Goal: Book appointment/travel/reservation

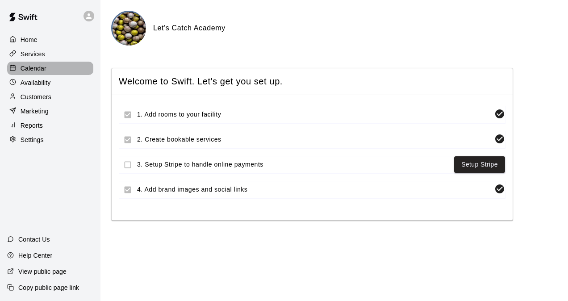
click at [34, 69] on p "Calendar" at bounding box center [34, 68] width 26 height 9
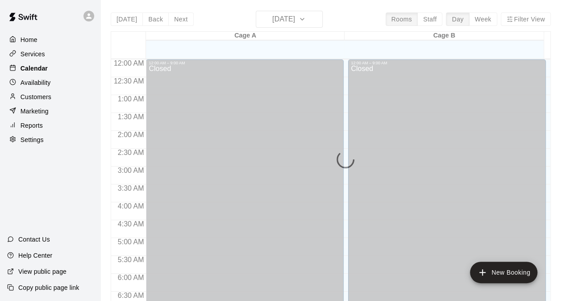
scroll to position [567, 0]
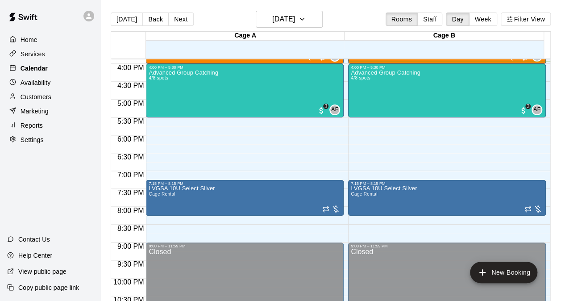
click at [43, 72] on p "Calendar" at bounding box center [34, 68] width 27 height 9
click at [285, 21] on h6 "[DATE]" at bounding box center [283, 19] width 23 height 13
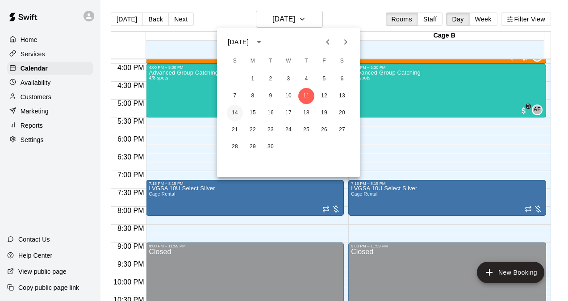
click at [240, 112] on button "14" at bounding box center [235, 113] width 16 height 16
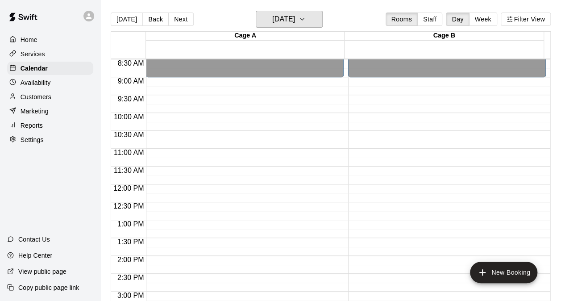
scroll to position [290, 0]
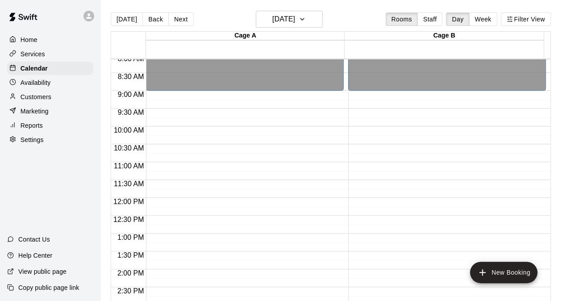
click at [560, 175] on main "[DATE] Back [DATE][DATE] Rooms Staff Day Week Filter View Cage A 14 Sun Cage B …" at bounding box center [330, 157] width 461 height 315
click at [27, 85] on p "Availability" at bounding box center [36, 82] width 30 height 9
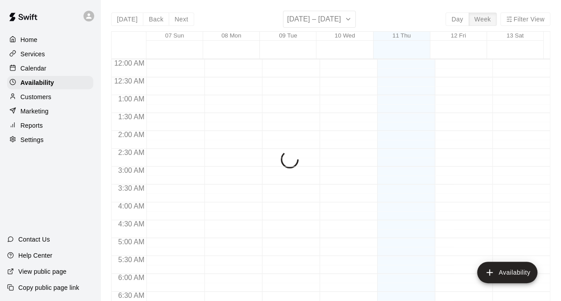
scroll to position [569, 0]
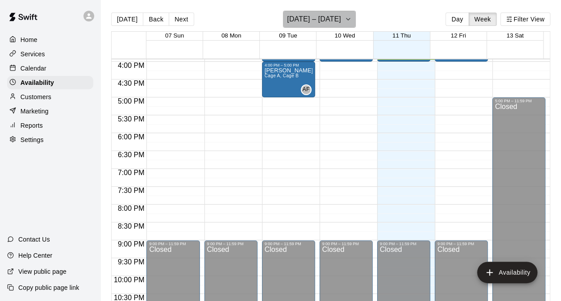
click at [347, 19] on icon "button" at bounding box center [348, 19] width 7 height 11
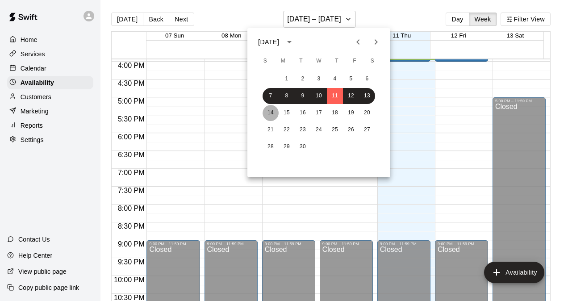
click at [269, 113] on button "14" at bounding box center [271, 113] width 16 height 16
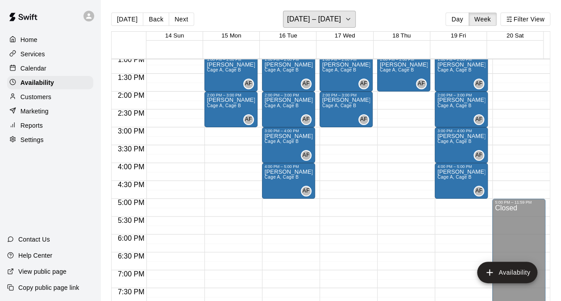
scroll to position [448, 0]
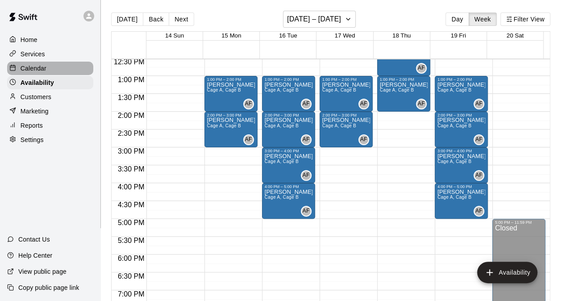
click at [19, 71] on div at bounding box center [14, 68] width 11 height 8
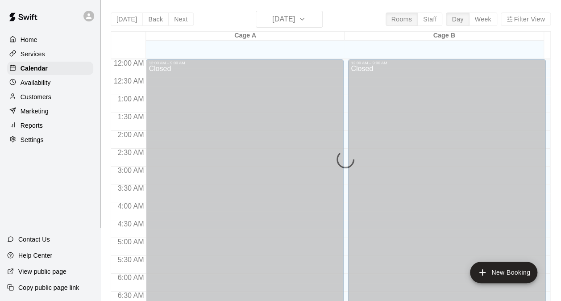
scroll to position [572, 0]
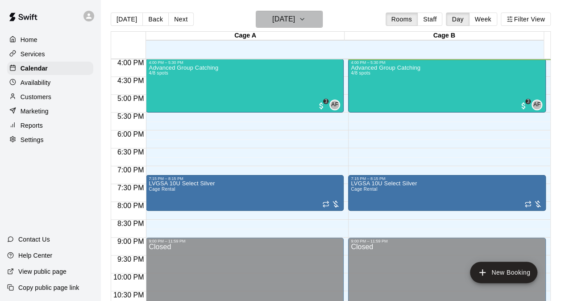
click at [295, 18] on h6 "[DATE]" at bounding box center [283, 19] width 23 height 13
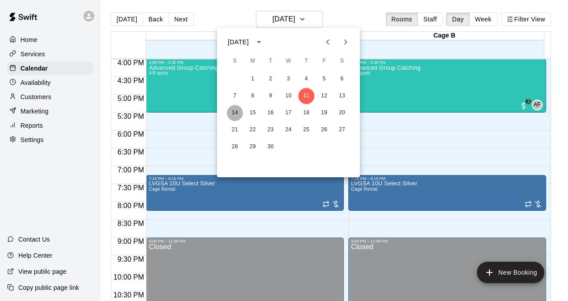
click at [236, 110] on button "14" at bounding box center [235, 113] width 16 height 16
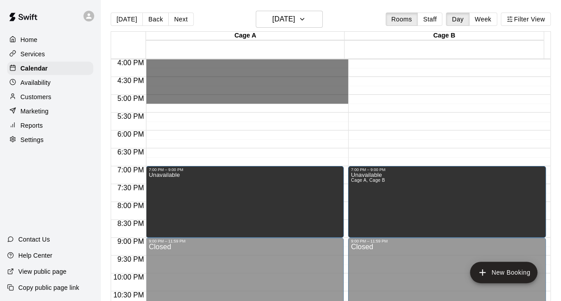
drag, startPoint x: 221, startPoint y: 104, endPoint x: 96, endPoint y: 17, distance: 151.7
click at [96, 17] on div "Home Services Calendar Availability Customers Marketing Reports Settings Contac…" at bounding box center [280, 157] width 561 height 315
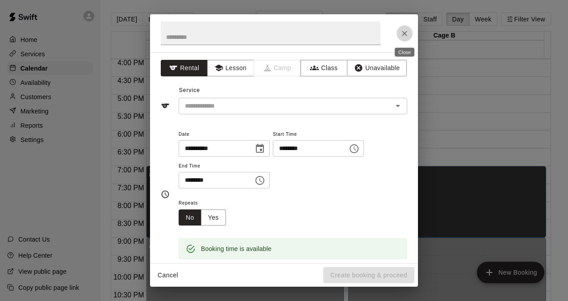
click at [404, 31] on icon "Close" at bounding box center [404, 33] width 9 height 9
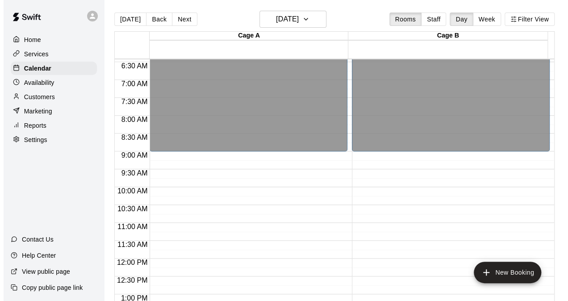
scroll to position [243, 0]
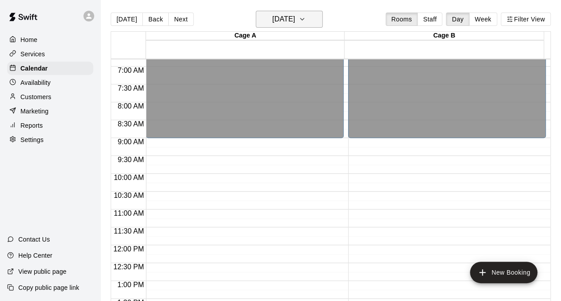
click at [293, 18] on h6 "[DATE]" at bounding box center [283, 19] width 23 height 13
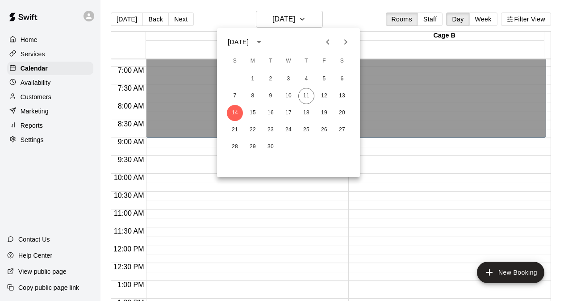
click at [295, 17] on div at bounding box center [284, 150] width 568 height 301
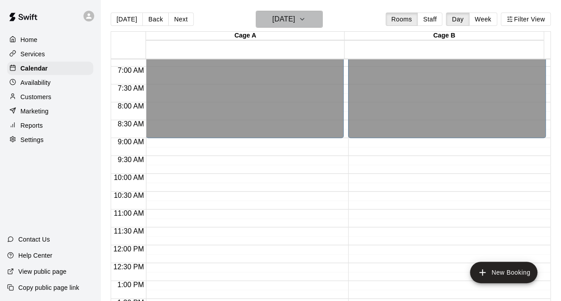
click at [295, 18] on h6 "[DATE]" at bounding box center [283, 19] width 23 height 13
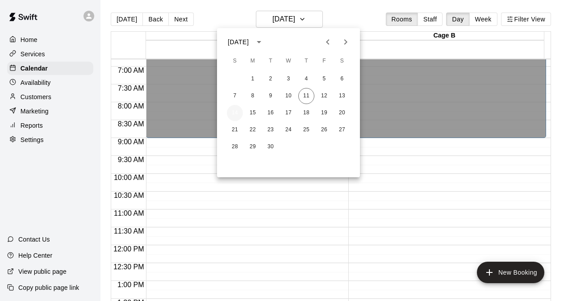
click at [234, 108] on button "14" at bounding box center [235, 113] width 16 height 16
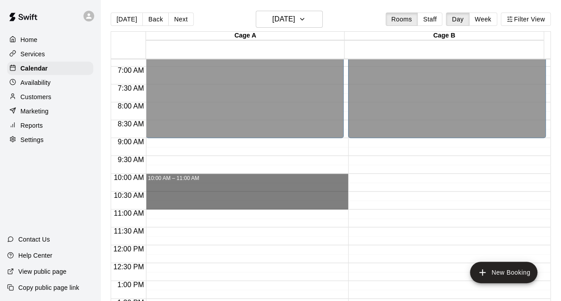
drag, startPoint x: 159, startPoint y: 174, endPoint x: 166, endPoint y: 202, distance: 28.6
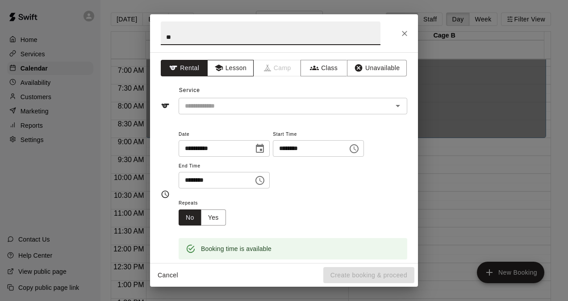
type input "*"
type input "***"
click at [236, 70] on button "Lesson" at bounding box center [230, 68] width 47 height 17
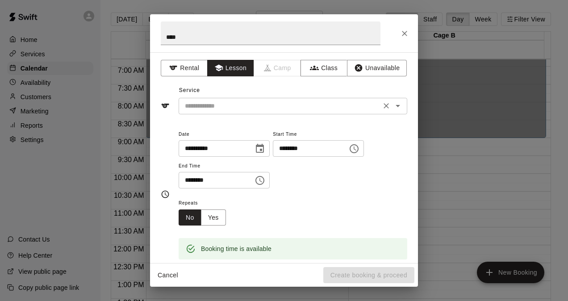
click at [228, 103] on input "text" at bounding box center [279, 105] width 197 height 11
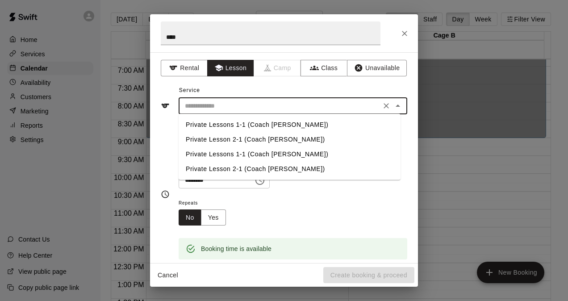
click at [219, 127] on li "Private Lessons 1-1 (Coach [PERSON_NAME])" at bounding box center [290, 124] width 222 height 15
type input "**********"
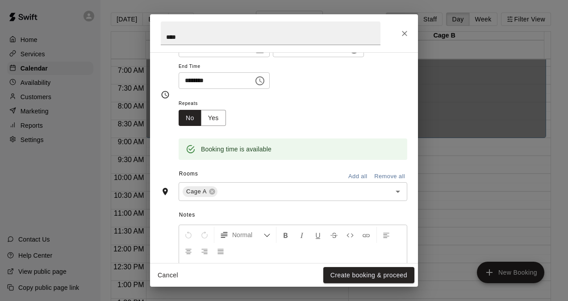
scroll to position [102, 0]
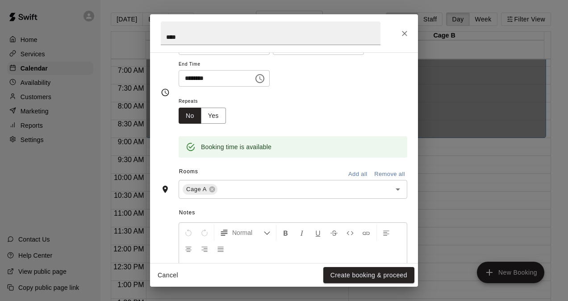
click at [349, 172] on button "Add all" at bounding box center [357, 174] width 29 height 14
click at [362, 274] on button "Create booking & proceed" at bounding box center [368, 275] width 91 height 17
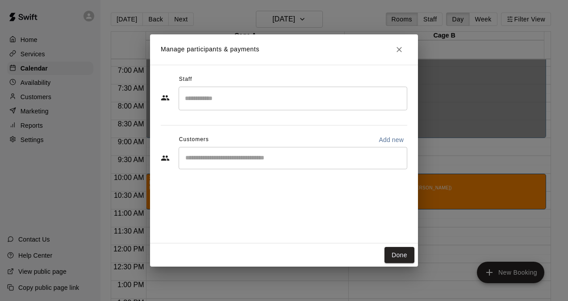
click at [227, 97] on input "Search staff" at bounding box center [293, 99] width 221 height 16
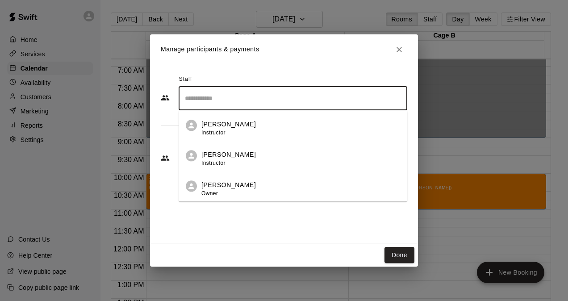
click at [216, 196] on span "Owner" at bounding box center [209, 193] width 17 height 6
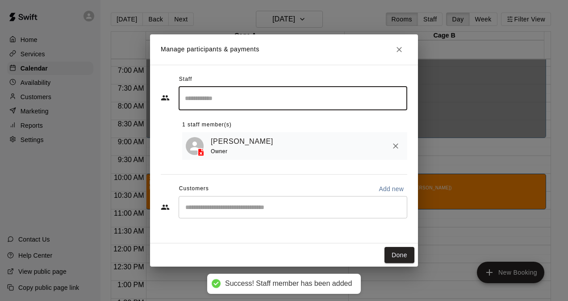
click at [202, 212] on input "Start typing to search customers..." at bounding box center [293, 207] width 221 height 9
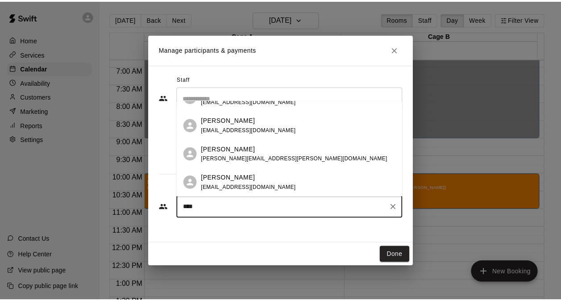
scroll to position [0, 0]
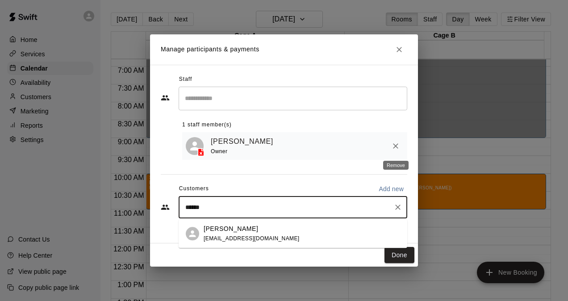
type input "*******"
click at [290, 240] on div "[PERSON_NAME] [EMAIL_ADDRESS][DOMAIN_NAME]" at bounding box center [302, 233] width 197 height 19
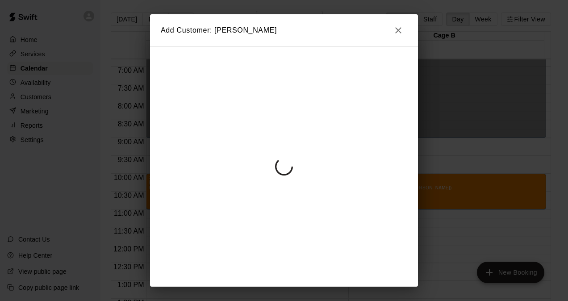
click at [290, 240] on div "Add Customer: [PERSON_NAME]" at bounding box center [284, 150] width 268 height 272
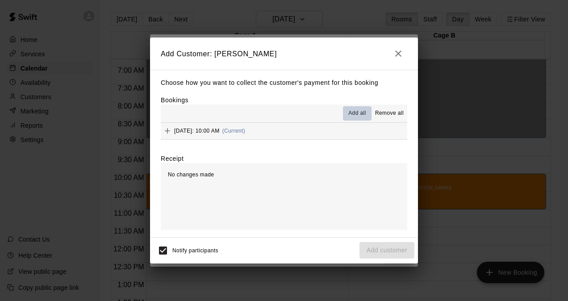
click at [359, 113] on span "Add all" at bounding box center [357, 113] width 18 height 9
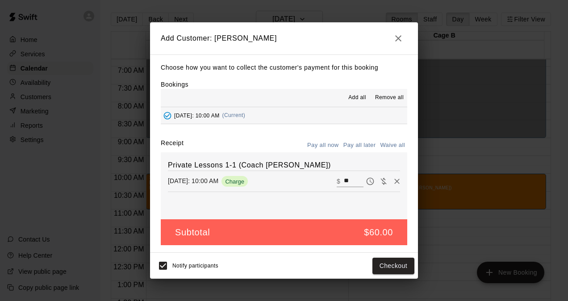
click at [370, 142] on button "Pay all later" at bounding box center [359, 145] width 37 height 14
click at [381, 269] on button "Add customer" at bounding box center [387, 266] width 55 height 17
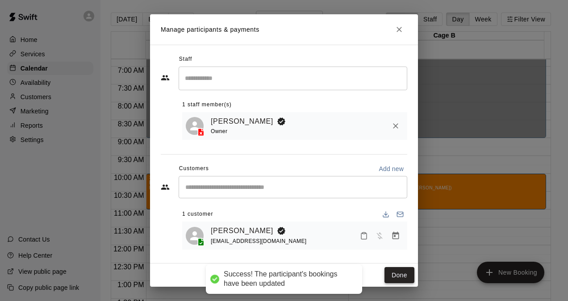
click at [394, 275] on button "Done" at bounding box center [400, 275] width 30 height 17
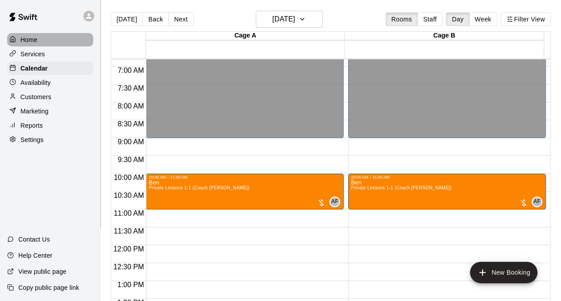
click at [25, 39] on p "Home" at bounding box center [29, 39] width 17 height 9
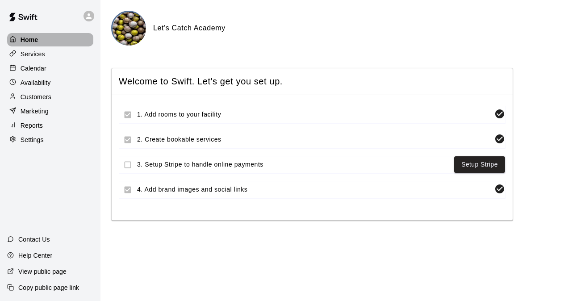
click at [39, 36] on div "Home" at bounding box center [50, 39] width 86 height 13
click at [28, 47] on div "Home Services Calendar Availability Customers Marketing Reports Settings" at bounding box center [50, 89] width 100 height 115
click at [31, 40] on p "Home" at bounding box center [30, 39] width 18 height 9
click at [39, 72] on p "Calendar" at bounding box center [34, 68] width 26 height 9
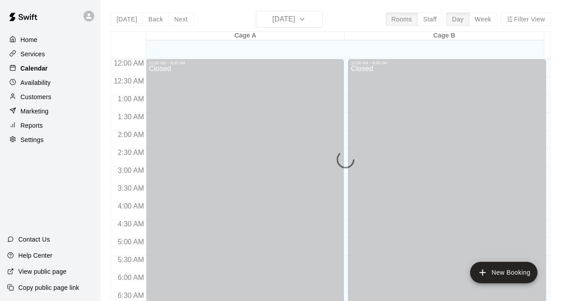
scroll to position [576, 0]
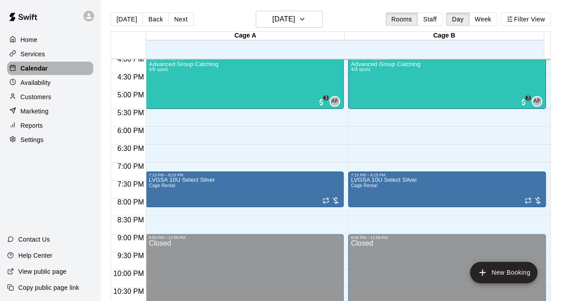
click at [54, 68] on div "Calendar" at bounding box center [50, 68] width 86 height 13
click at [281, 15] on h6 "[DATE]" at bounding box center [283, 19] width 23 height 13
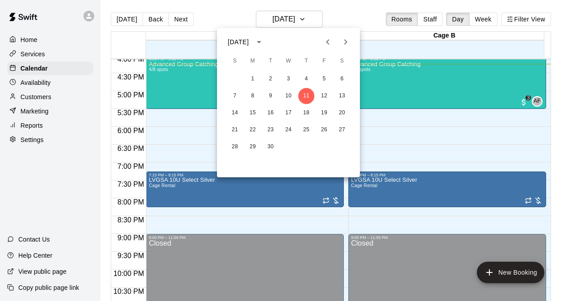
click at [222, 17] on div at bounding box center [284, 150] width 568 height 301
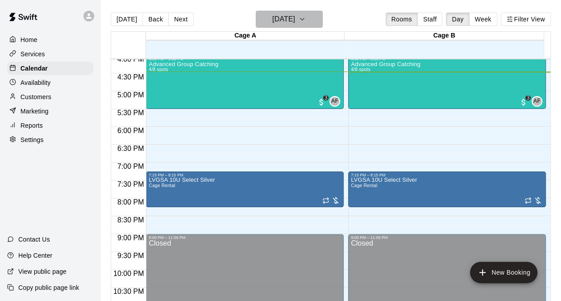
click at [291, 23] on h6 "[DATE]" at bounding box center [283, 19] width 23 height 13
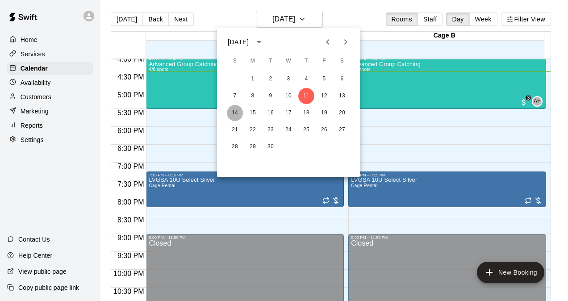
click at [236, 114] on button "14" at bounding box center [235, 113] width 16 height 16
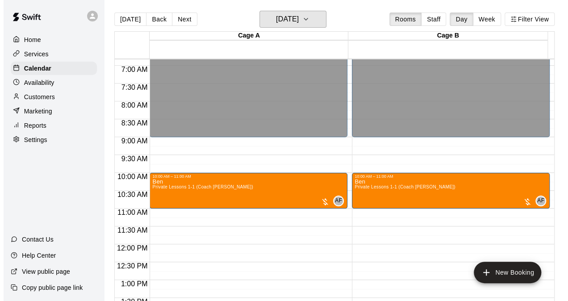
scroll to position [247, 0]
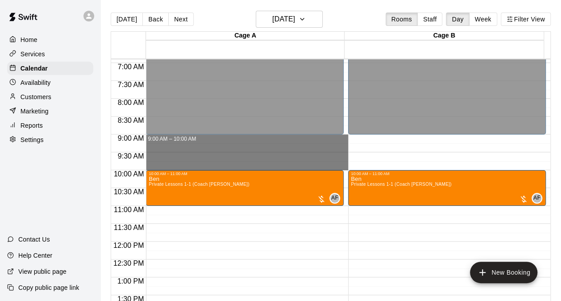
drag, startPoint x: 255, startPoint y: 136, endPoint x: 254, endPoint y: 162, distance: 25.9
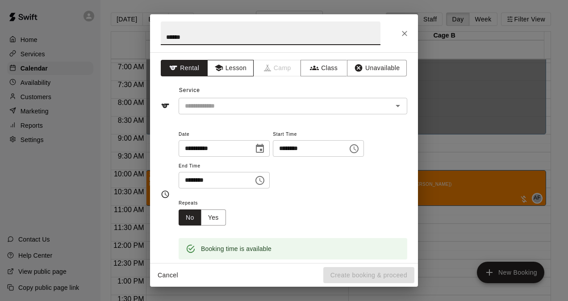
type input "*****"
click at [238, 74] on button "Lesson" at bounding box center [230, 68] width 47 height 17
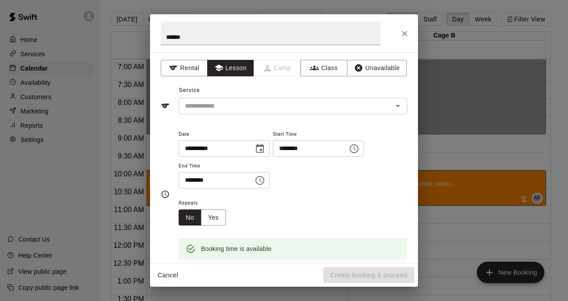
click at [223, 122] on div "**********" at bounding box center [284, 194] width 247 height 146
click at [228, 114] on div "**********" at bounding box center [284, 157] width 268 height 211
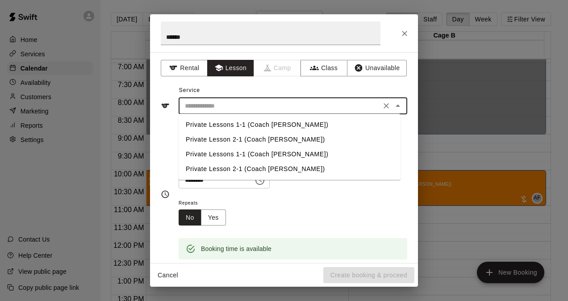
click at [243, 106] on input "text" at bounding box center [279, 105] width 197 height 11
click at [236, 128] on li "Private Lessons 1-1 (Coach [PERSON_NAME])" at bounding box center [290, 124] width 222 height 15
type input "**********"
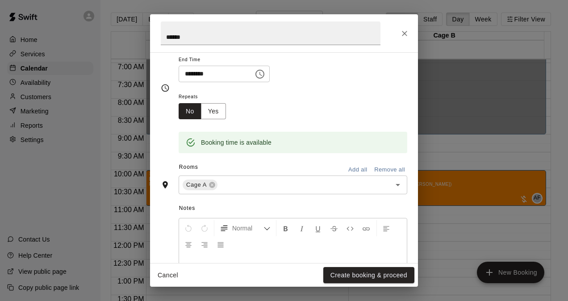
scroll to position [127, 0]
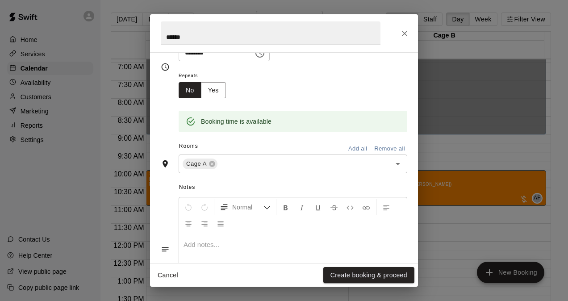
click at [353, 150] on button "Add all" at bounding box center [357, 149] width 29 height 14
click at [362, 273] on button "Create booking & proceed" at bounding box center [368, 275] width 91 height 17
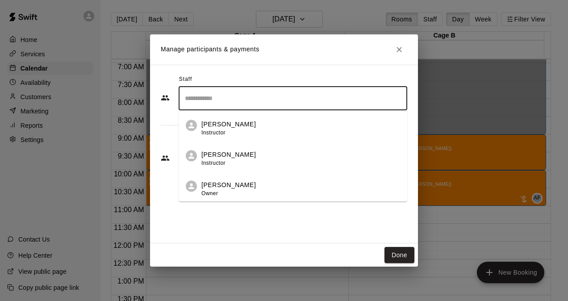
click at [236, 100] on input "Search staff" at bounding box center [293, 99] width 221 height 16
click at [236, 184] on p "[PERSON_NAME]" at bounding box center [228, 184] width 54 height 9
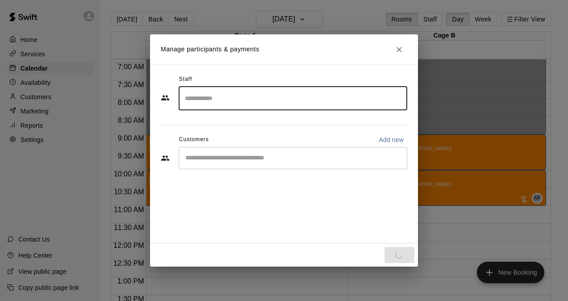
click at [230, 162] on input "Start typing to search customers..." at bounding box center [293, 158] width 221 height 9
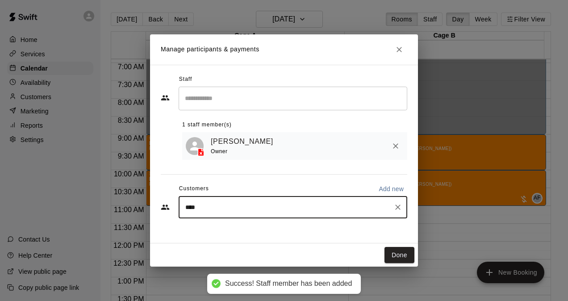
type input "*****"
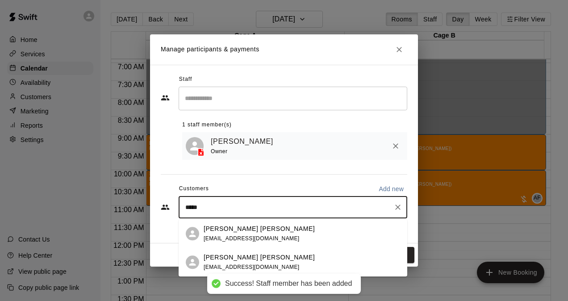
click at [231, 265] on span "[EMAIL_ADDRESS][DOMAIN_NAME]" at bounding box center [252, 267] width 96 height 6
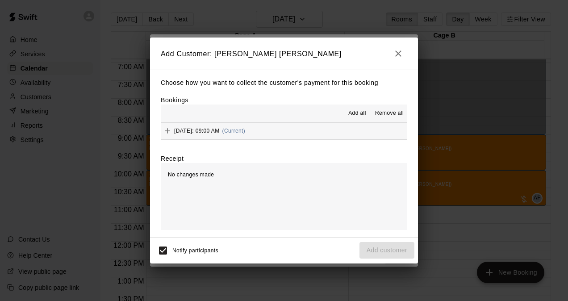
click at [356, 114] on span "Add all" at bounding box center [357, 113] width 18 height 9
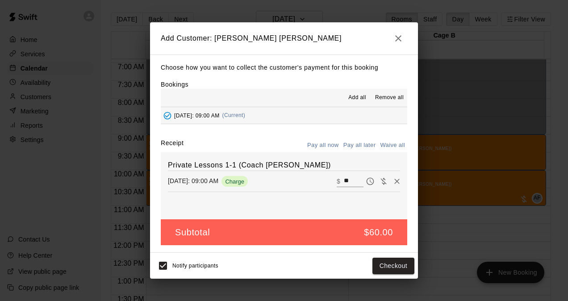
click at [366, 144] on button "Pay all later" at bounding box center [359, 145] width 37 height 14
click at [384, 268] on button "Add customer" at bounding box center [387, 266] width 55 height 17
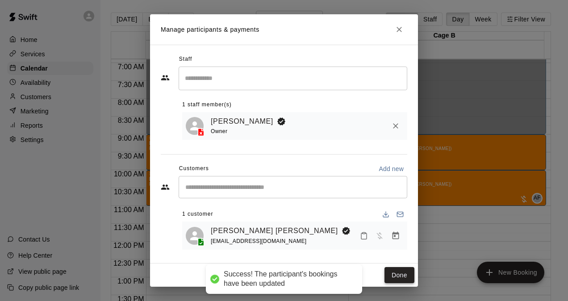
click at [404, 273] on button "Done" at bounding box center [400, 275] width 30 height 17
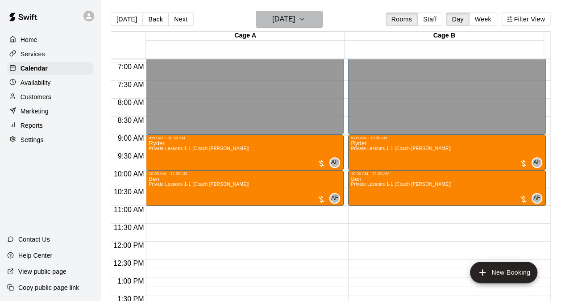
click at [272, 25] on h6 "[DATE]" at bounding box center [283, 19] width 23 height 13
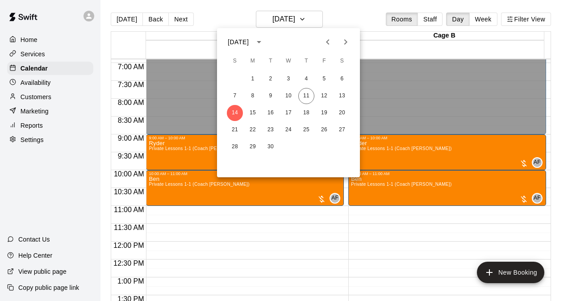
click at [36, 86] on div at bounding box center [284, 150] width 568 height 301
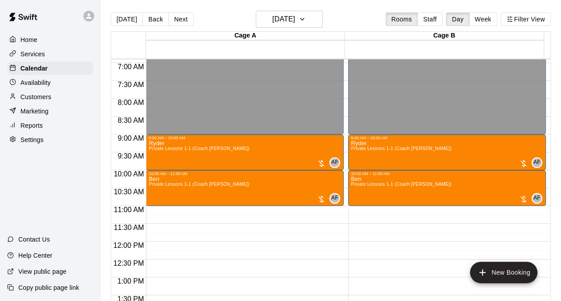
click at [49, 83] on p "Availability" at bounding box center [36, 82] width 30 height 9
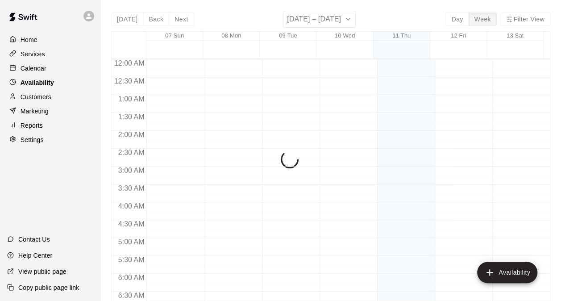
scroll to position [588, 0]
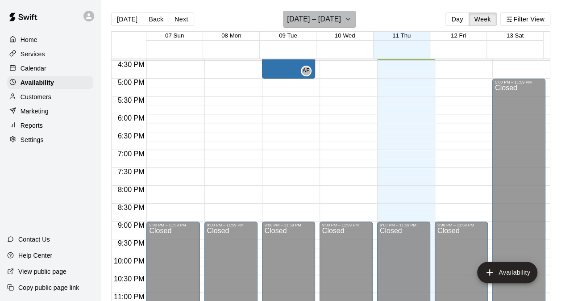
click at [300, 20] on h6 "[DATE] – [DATE]" at bounding box center [314, 19] width 54 height 13
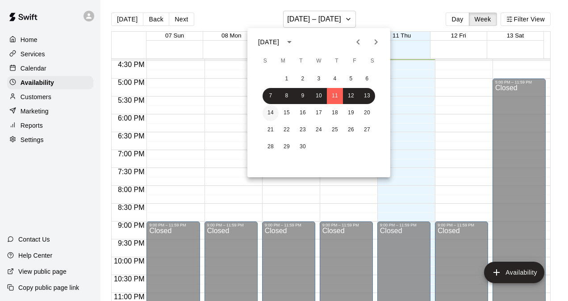
click at [271, 113] on button "14" at bounding box center [271, 113] width 16 height 16
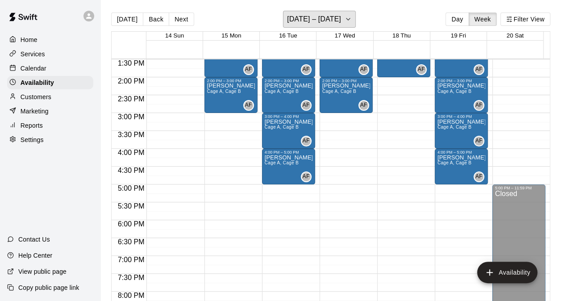
scroll to position [368, 0]
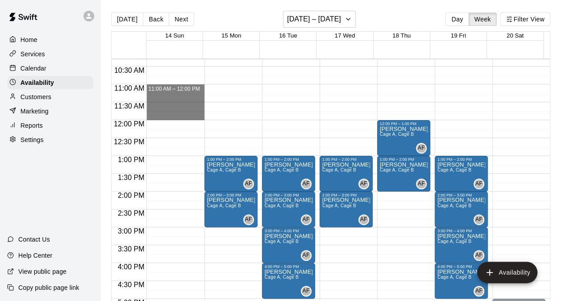
drag, startPoint x: 172, startPoint y: 86, endPoint x: 172, endPoint y: 114, distance: 28.1
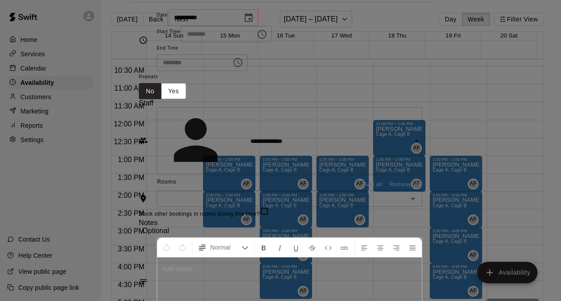
type input "**********"
type input "********"
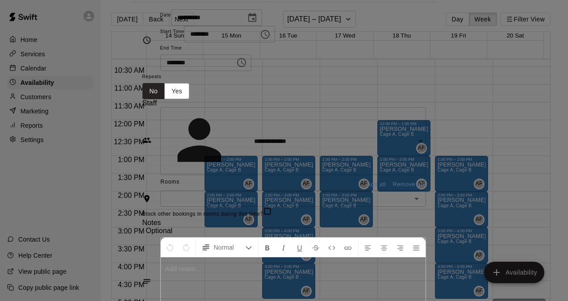
click at [391, 178] on button "Add all" at bounding box center [376, 185] width 29 height 14
